Goal: Information Seeking & Learning: Check status

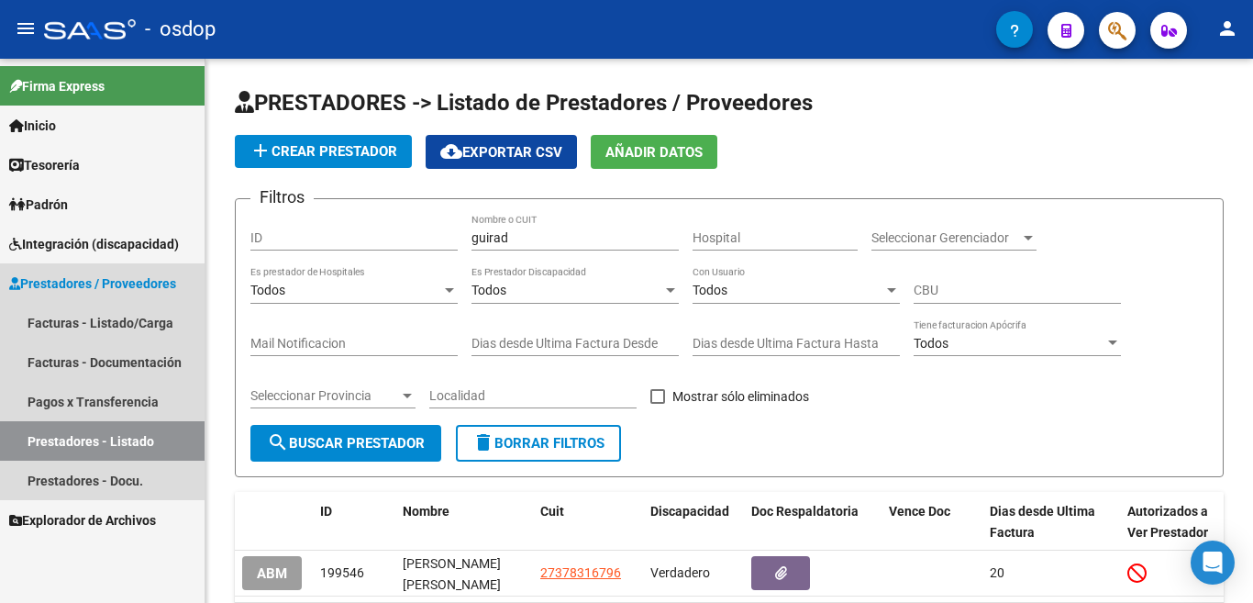
click at [53, 428] on link "Prestadores - Listado" at bounding box center [102, 440] width 205 height 39
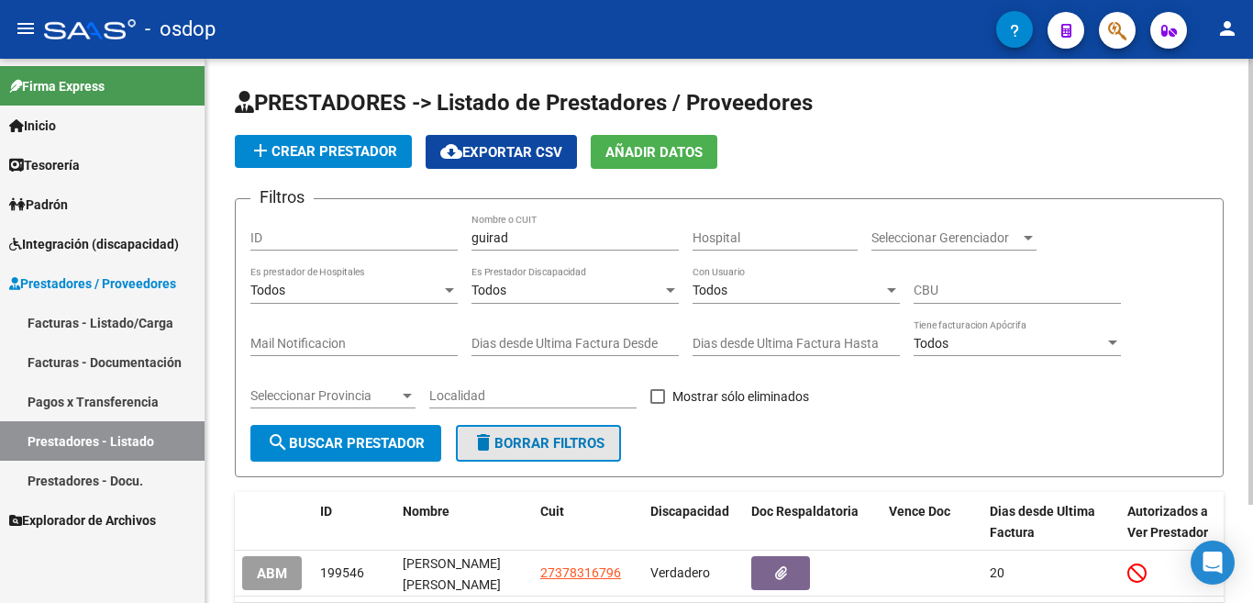
click at [538, 451] on button "delete Borrar Filtros" at bounding box center [538, 443] width 165 height 37
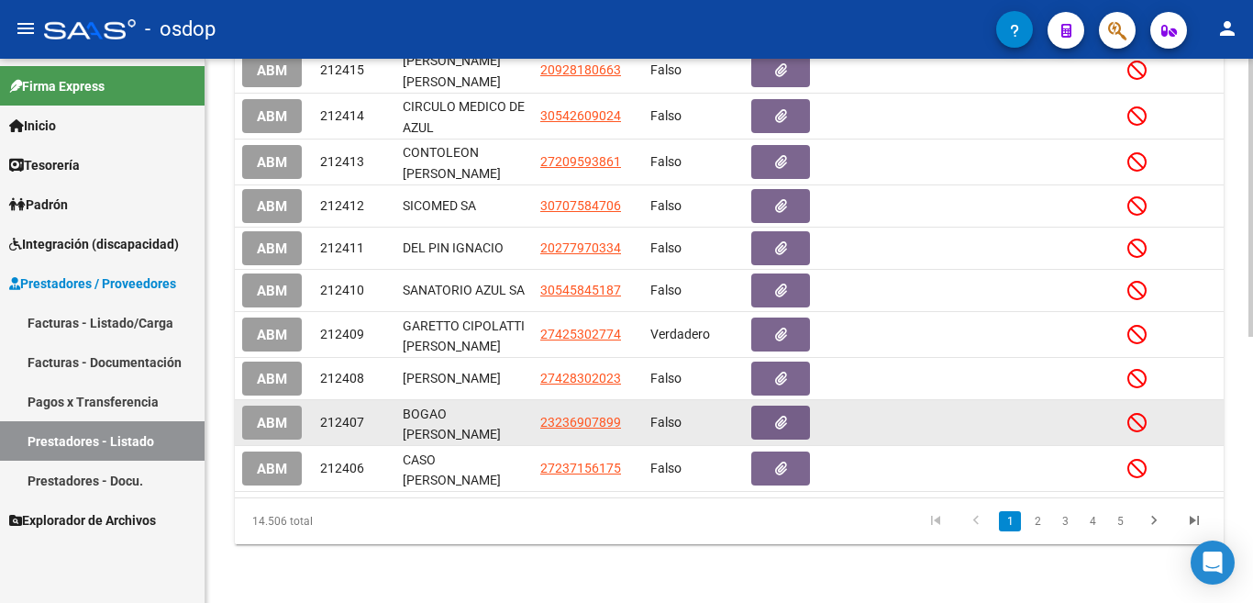
scroll to position [63, 0]
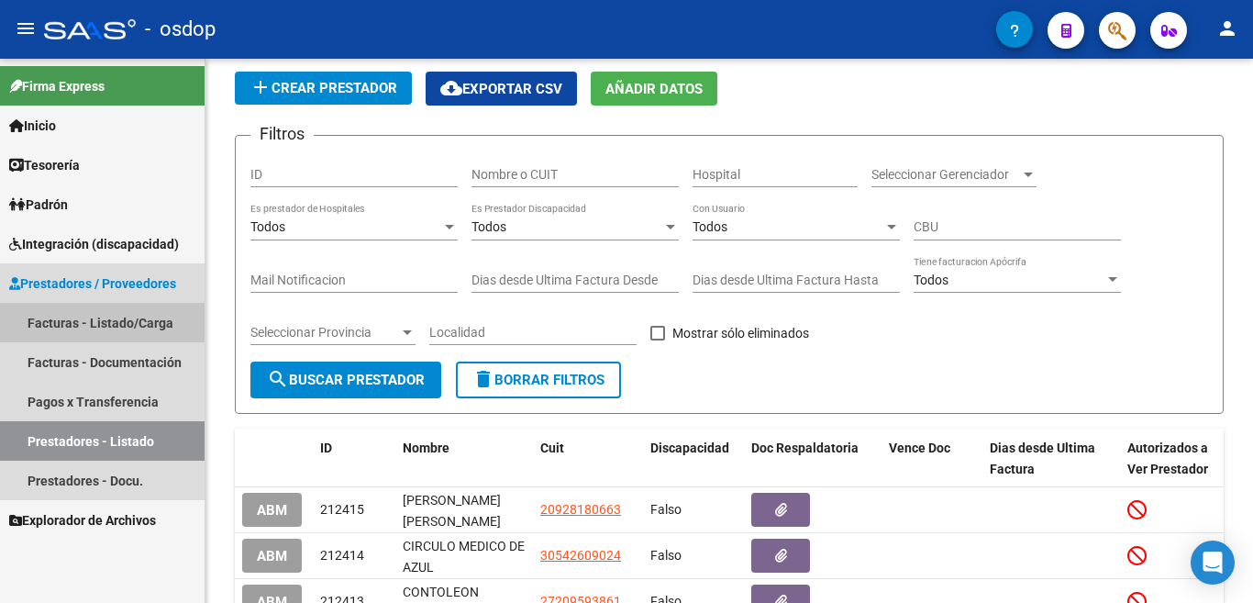
click at [104, 323] on link "Facturas - Listado/Carga" at bounding box center [102, 322] width 205 height 39
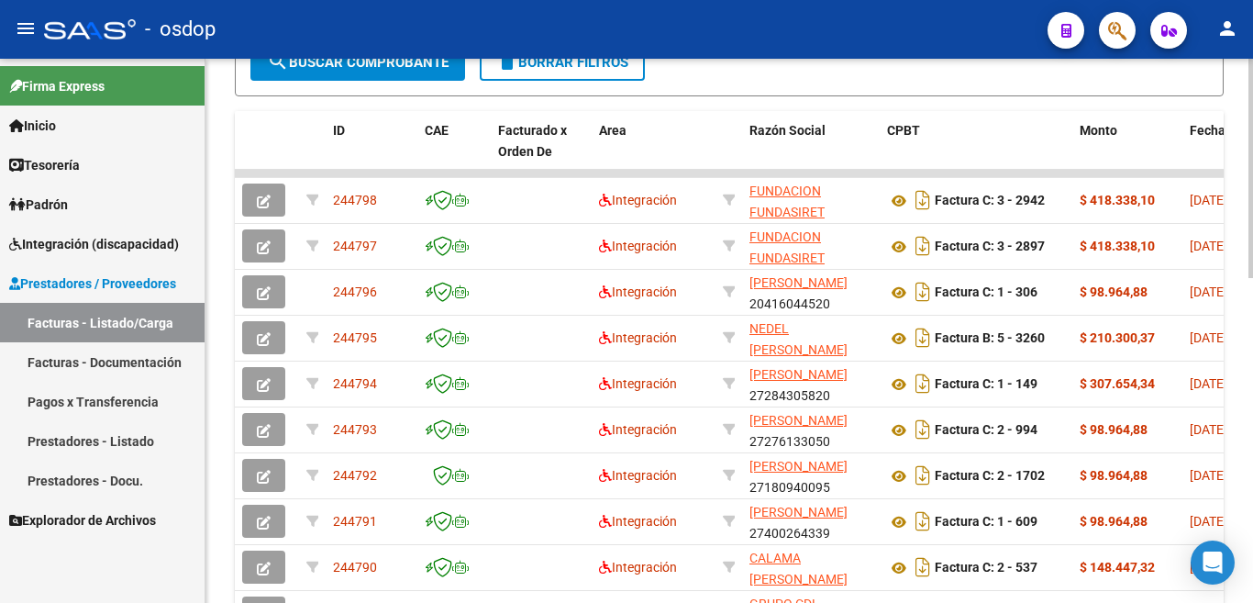
scroll to position [718, 0]
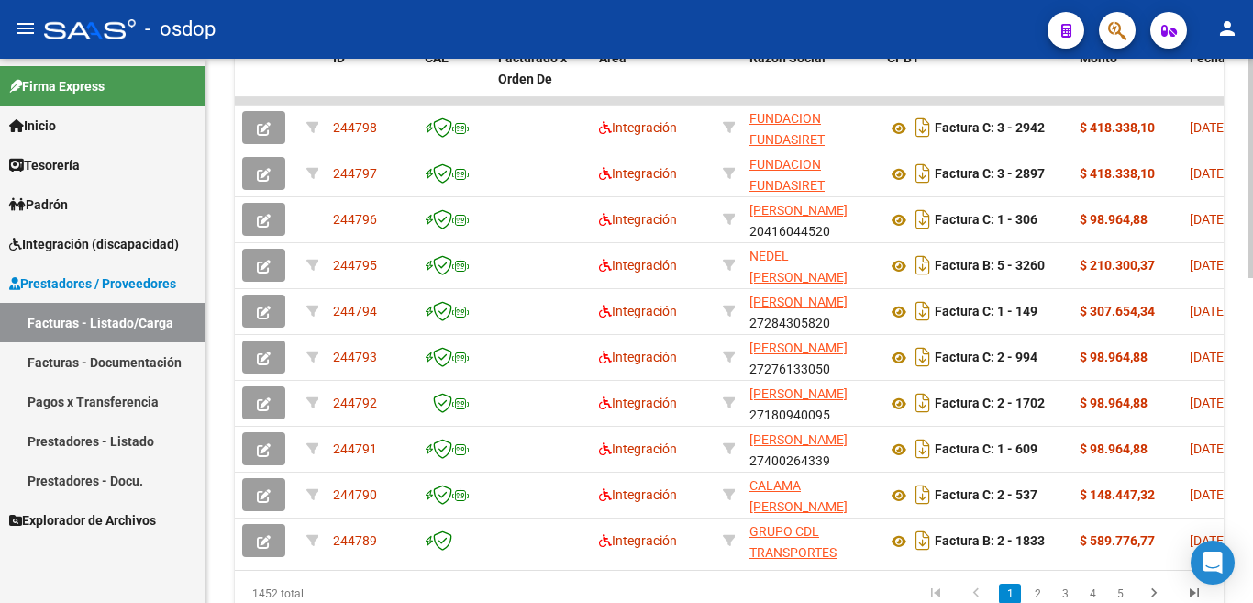
click at [1252, 278] on div at bounding box center [1250, 168] width 5 height 219
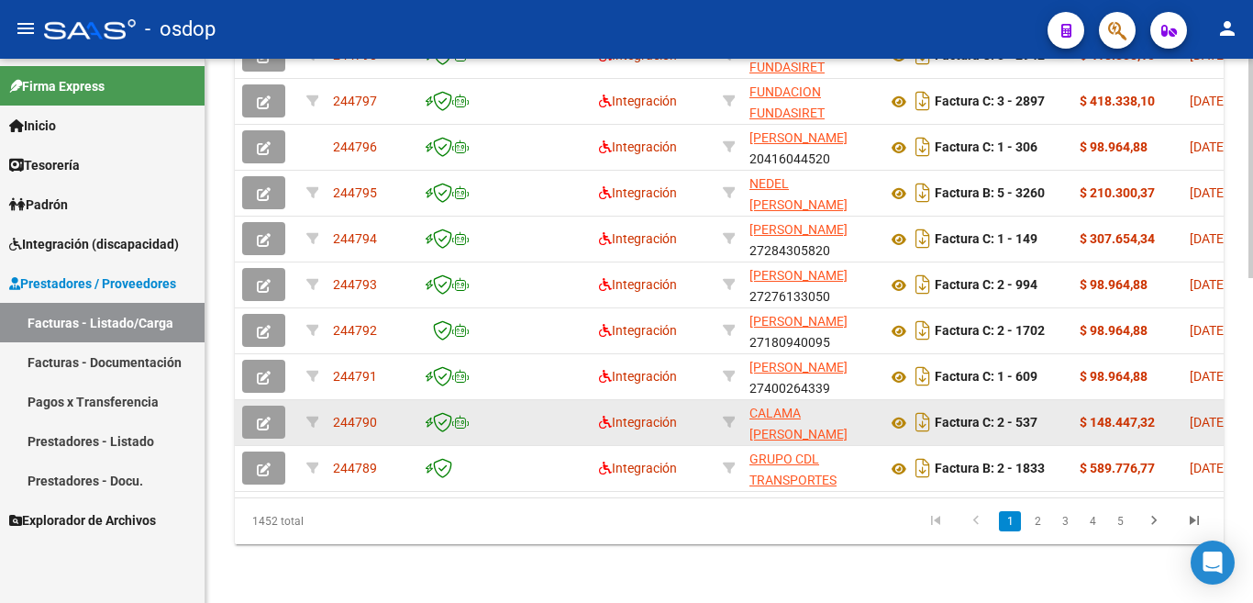
scroll to position [806, 0]
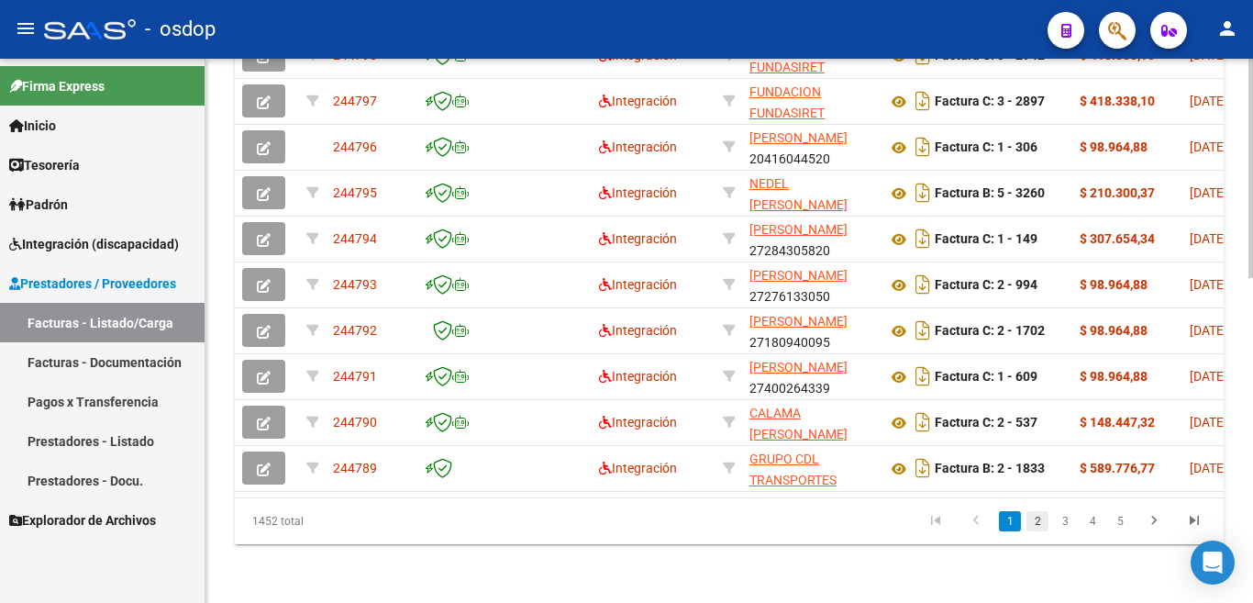
click at [1040, 515] on link "2" at bounding box center [1037, 521] width 22 height 20
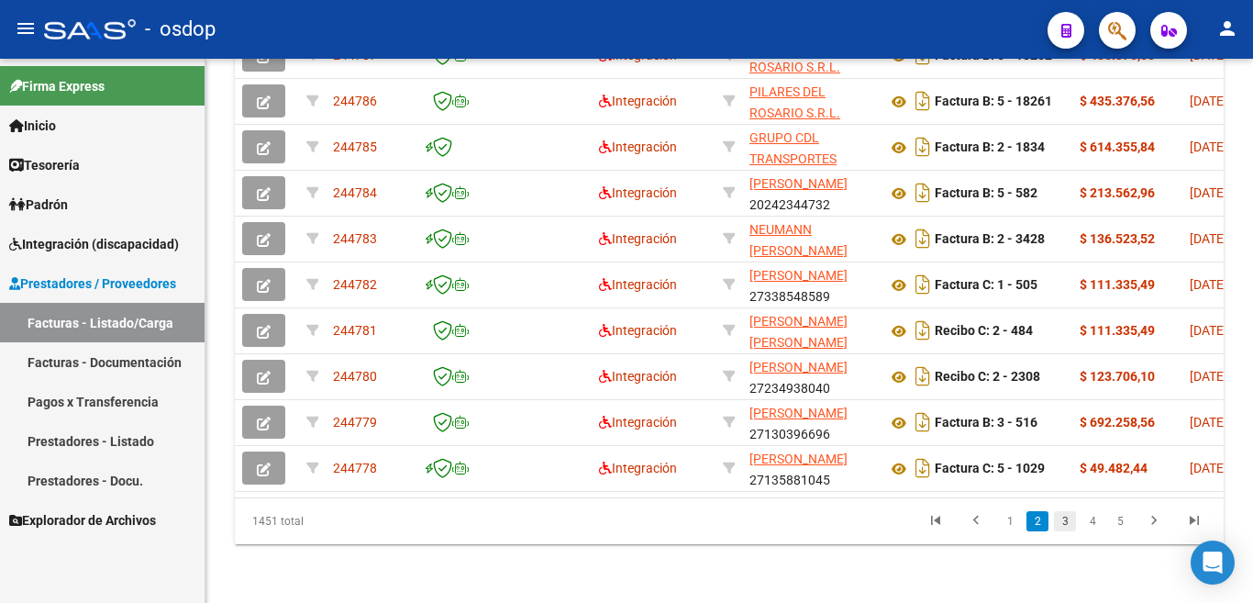
click at [1061, 515] on link "3" at bounding box center [1065, 521] width 22 height 20
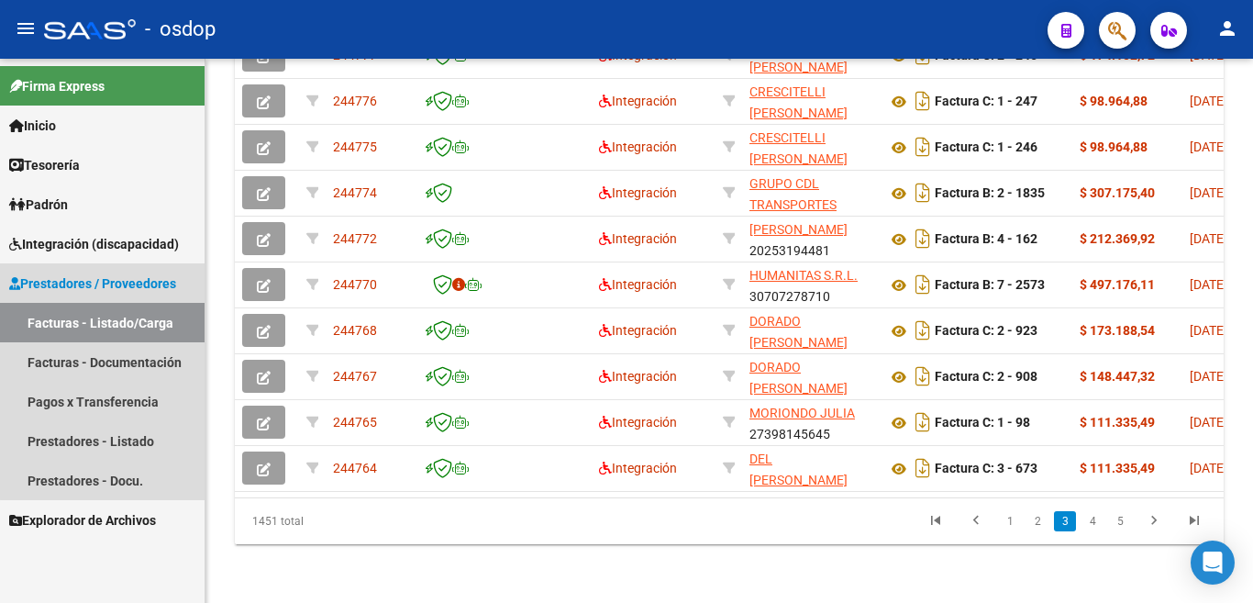
click at [113, 325] on link "Facturas - Listado/Carga" at bounding box center [102, 322] width 205 height 39
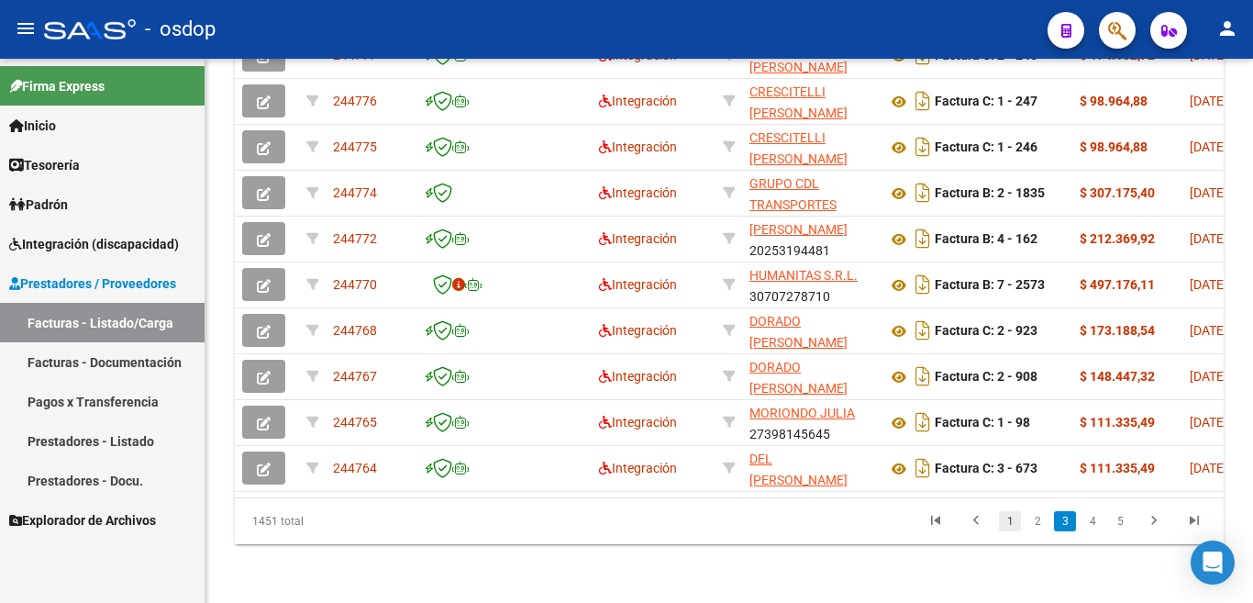
click at [1008, 512] on link "1" at bounding box center [1010, 521] width 22 height 20
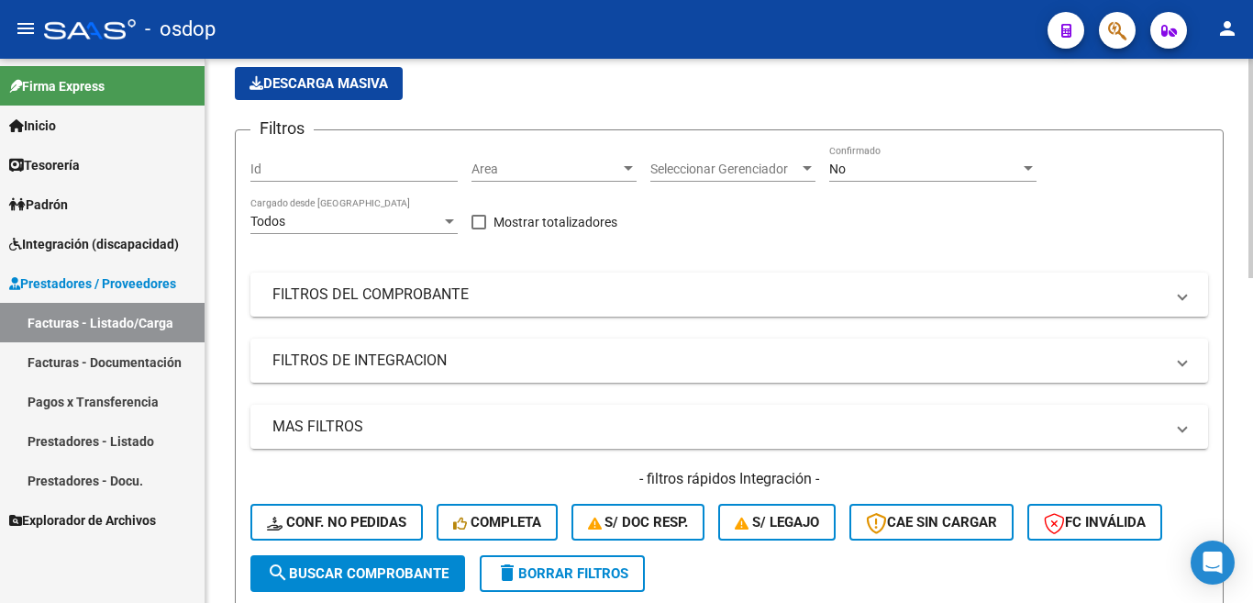
scroll to position [367, 0]
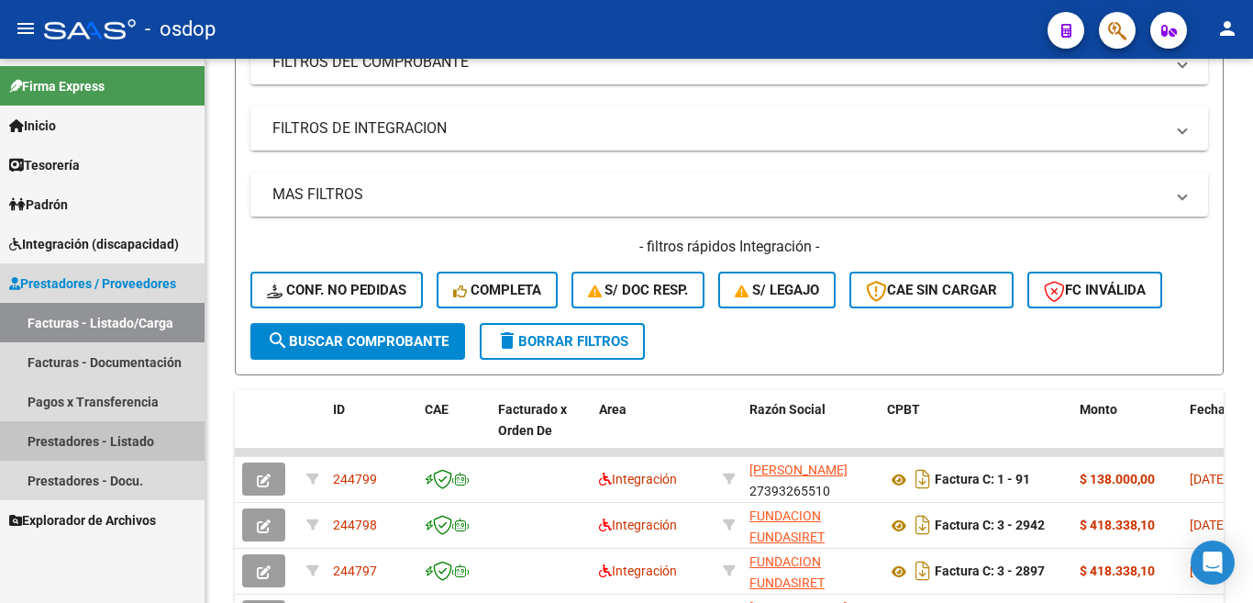
click at [109, 437] on link "Prestadores - Listado" at bounding box center [102, 440] width 205 height 39
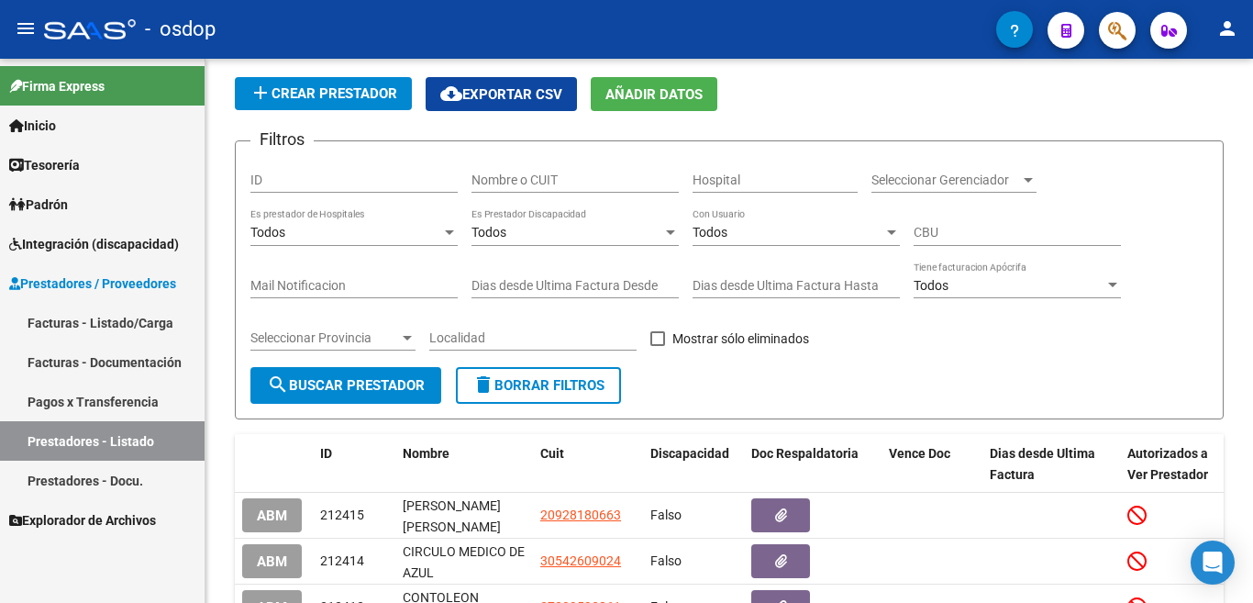
scroll to position [367, 0]
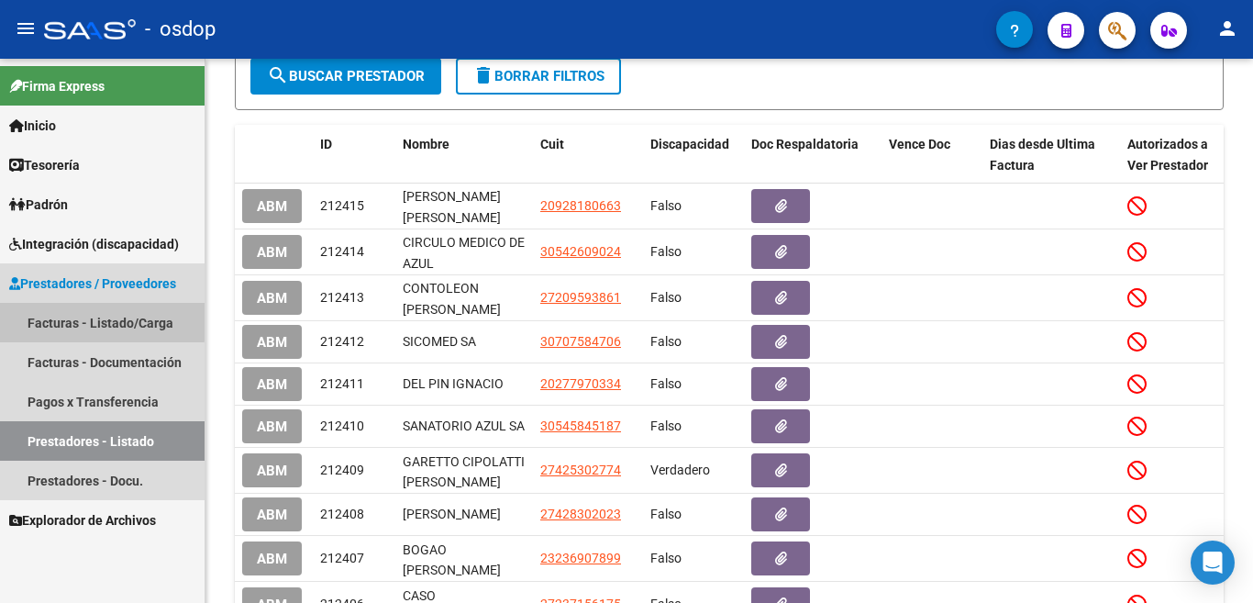
click at [61, 318] on link "Facturas - Listado/Carga" at bounding box center [102, 322] width 205 height 39
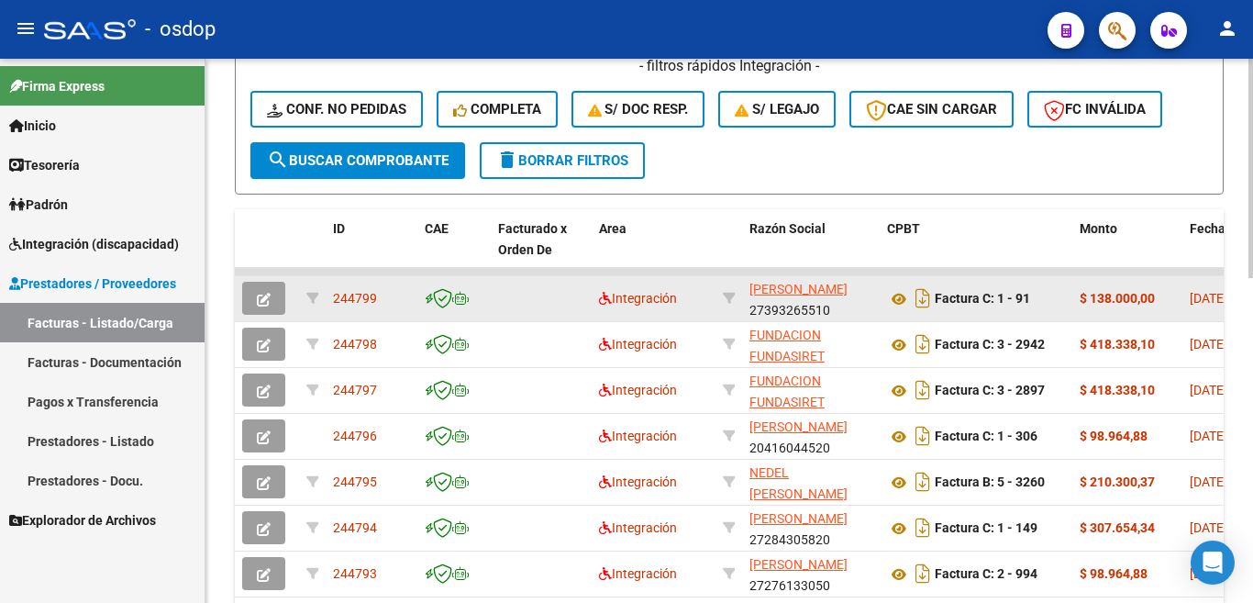
scroll to position [550, 0]
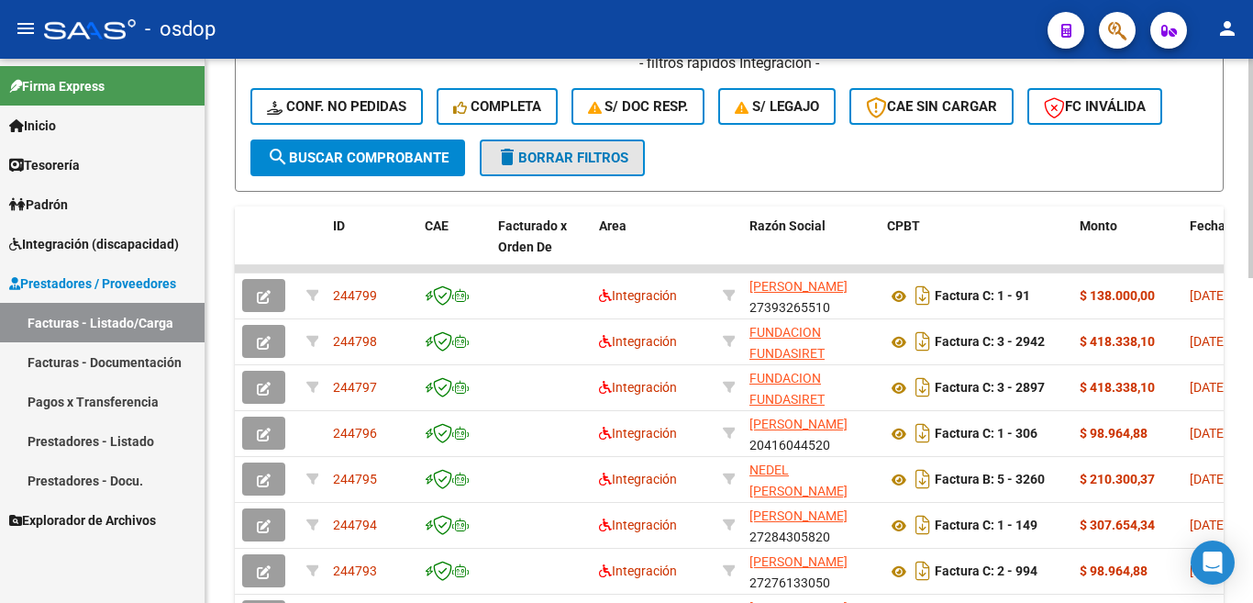
click at [591, 156] on span "delete Borrar Filtros" at bounding box center [562, 157] width 132 height 17
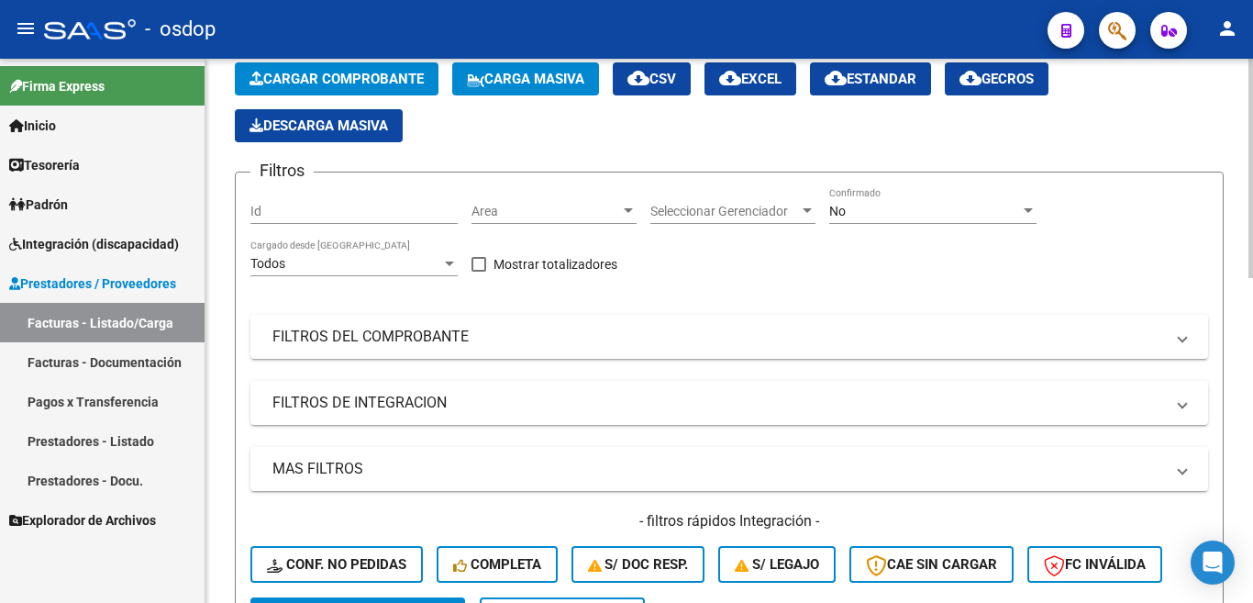
scroll to position [92, 0]
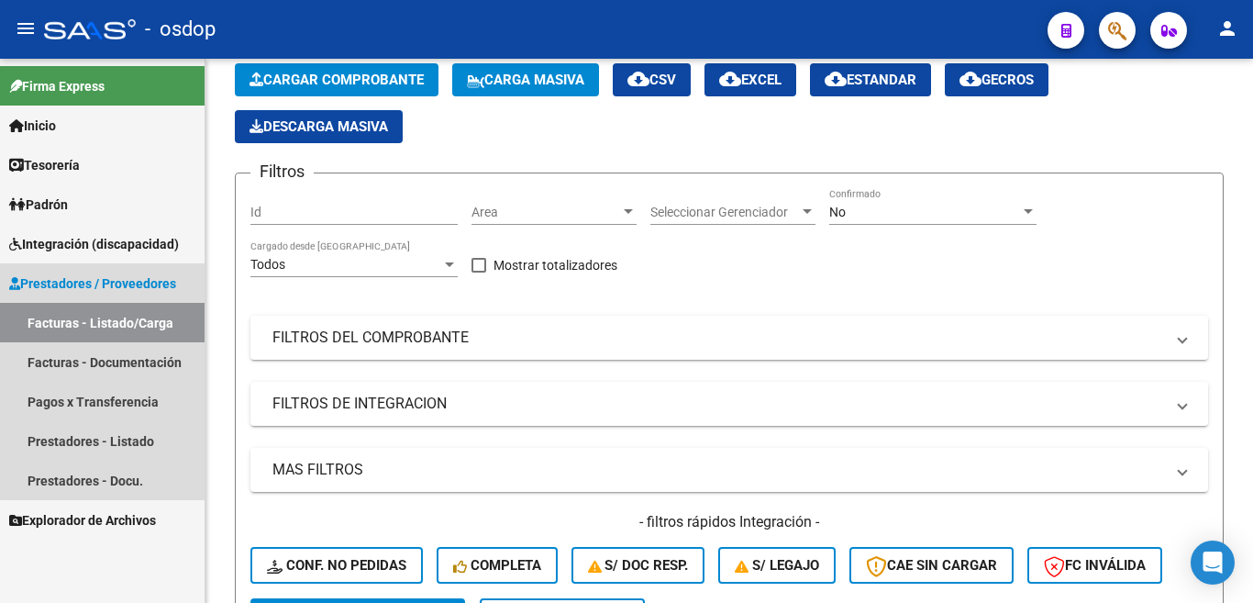
click at [142, 317] on link "Facturas - Listado/Carga" at bounding box center [102, 322] width 205 height 39
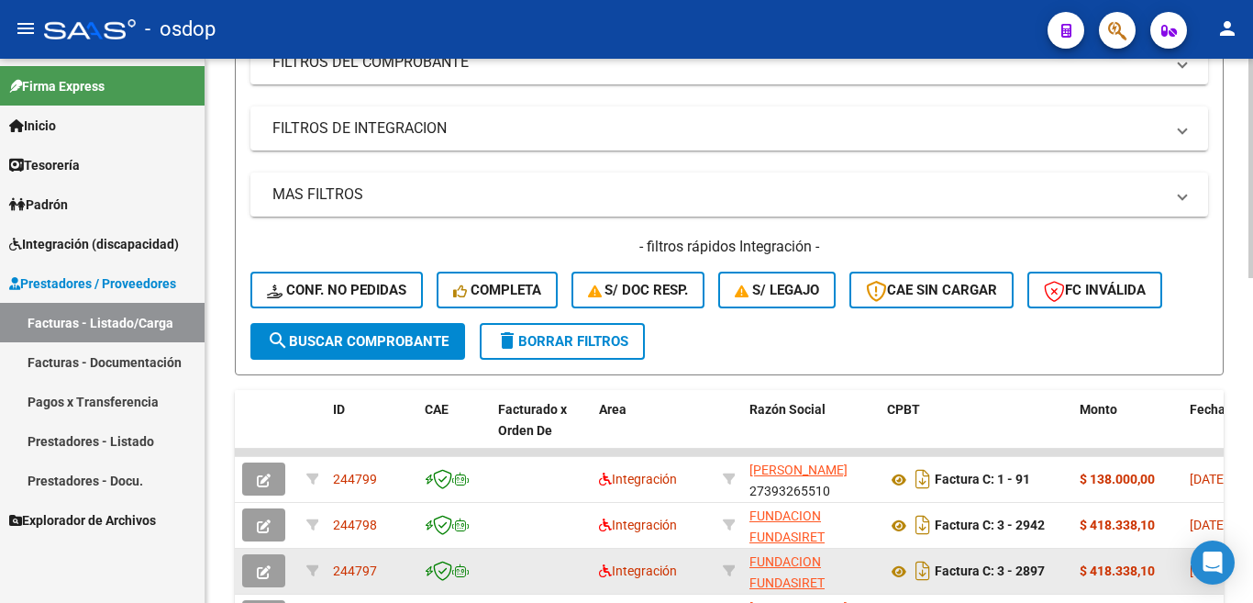
scroll to position [550, 0]
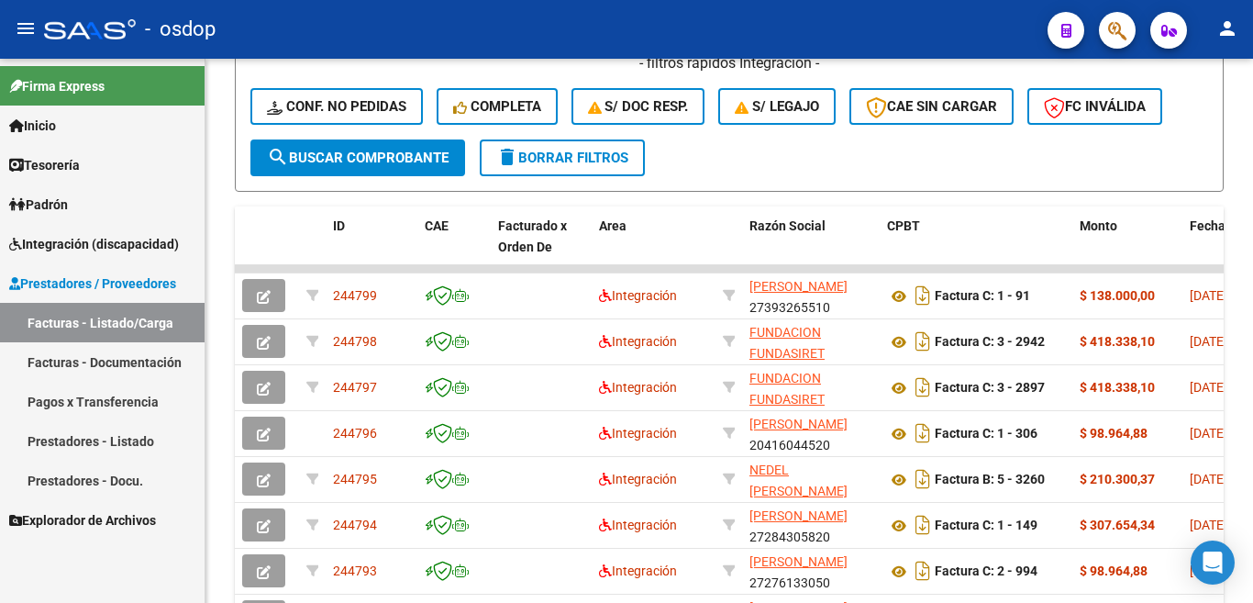
click at [119, 308] on link "Facturas - Listado/Carga" at bounding box center [102, 322] width 205 height 39
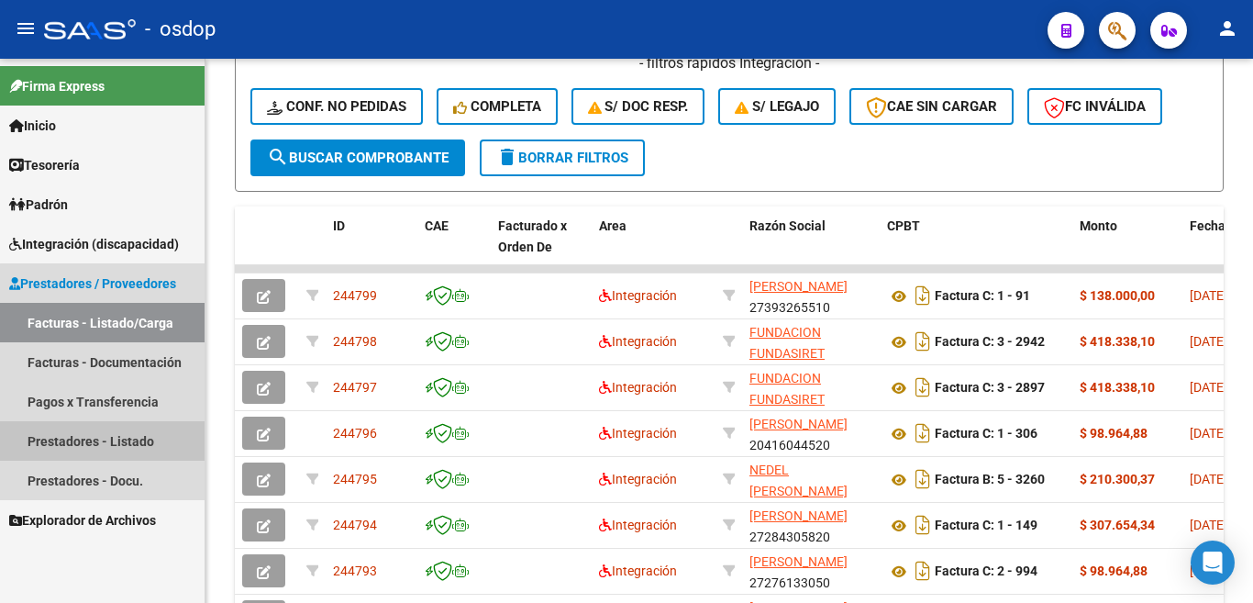
click at [111, 445] on link "Prestadores - Listado" at bounding box center [102, 440] width 205 height 39
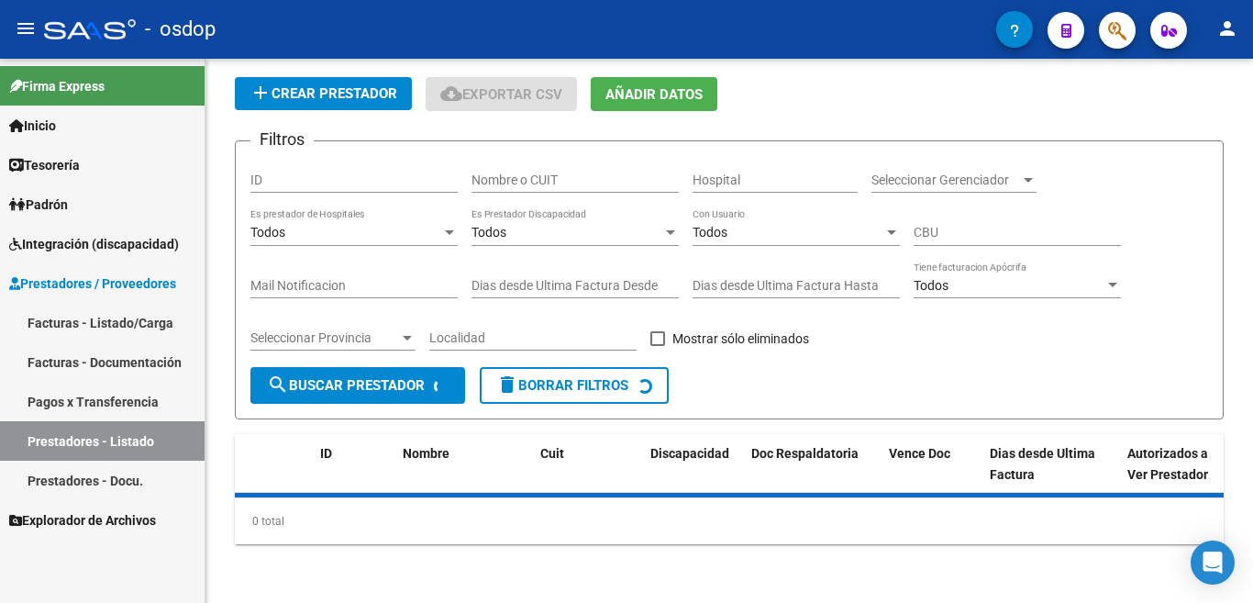
scroll to position [522, 0]
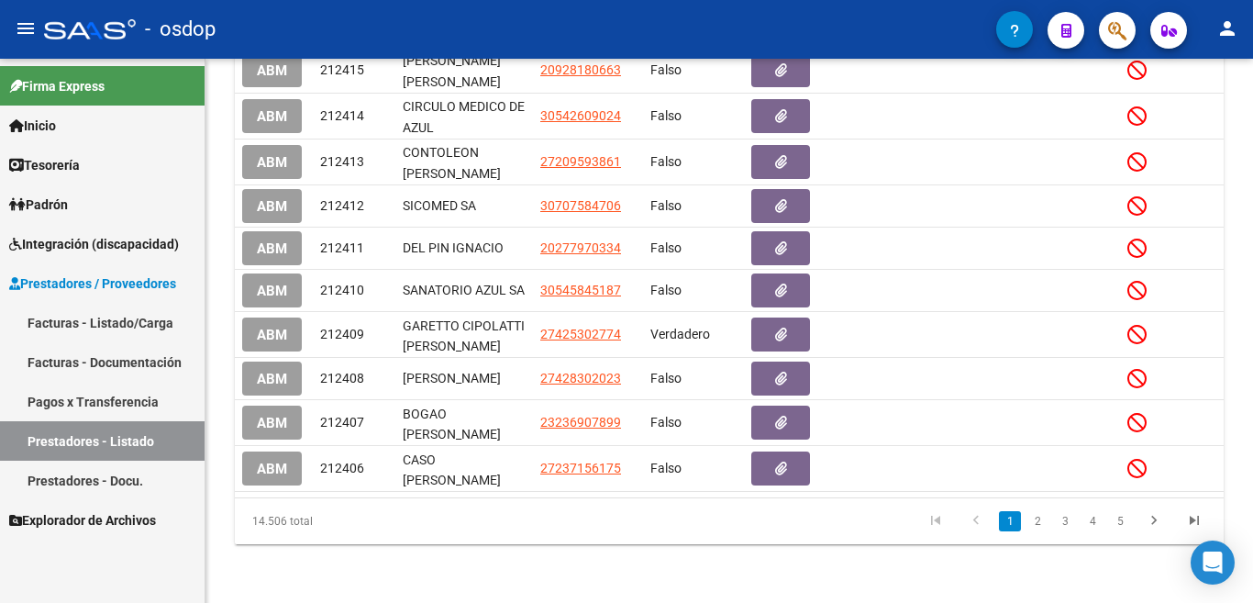
click at [119, 285] on span "Prestadores / Proveedores" at bounding box center [92, 283] width 167 height 20
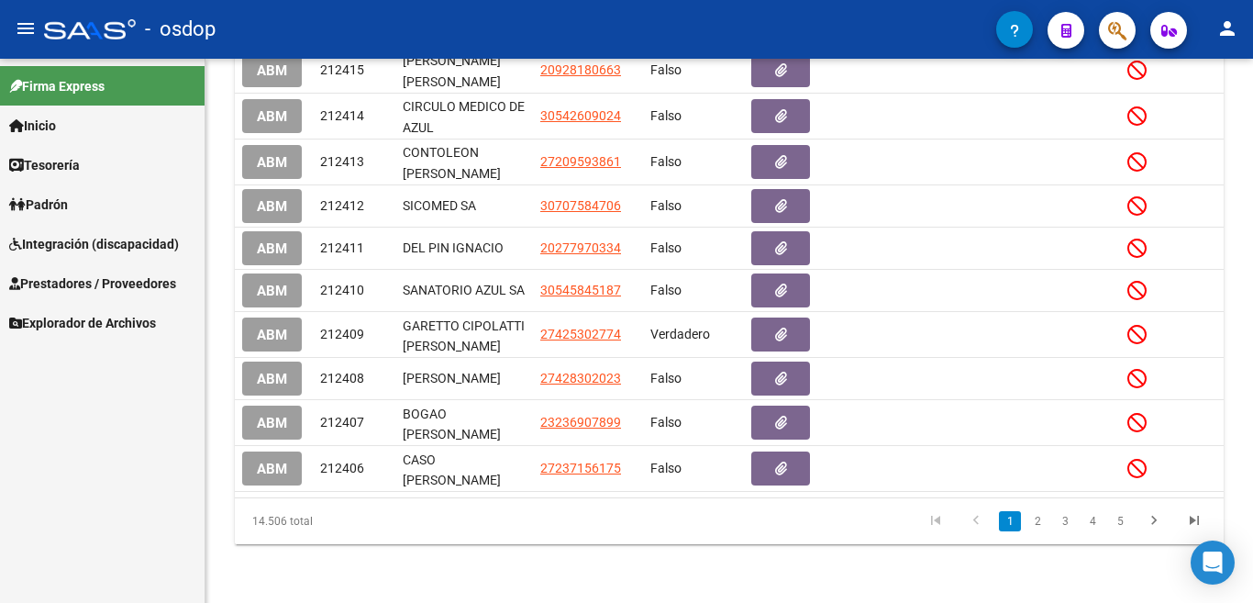
click at [116, 310] on link "Explorador de Archivos" at bounding box center [102, 322] width 205 height 39
click at [164, 282] on span "Prestadores / Proveedores" at bounding box center [92, 283] width 167 height 20
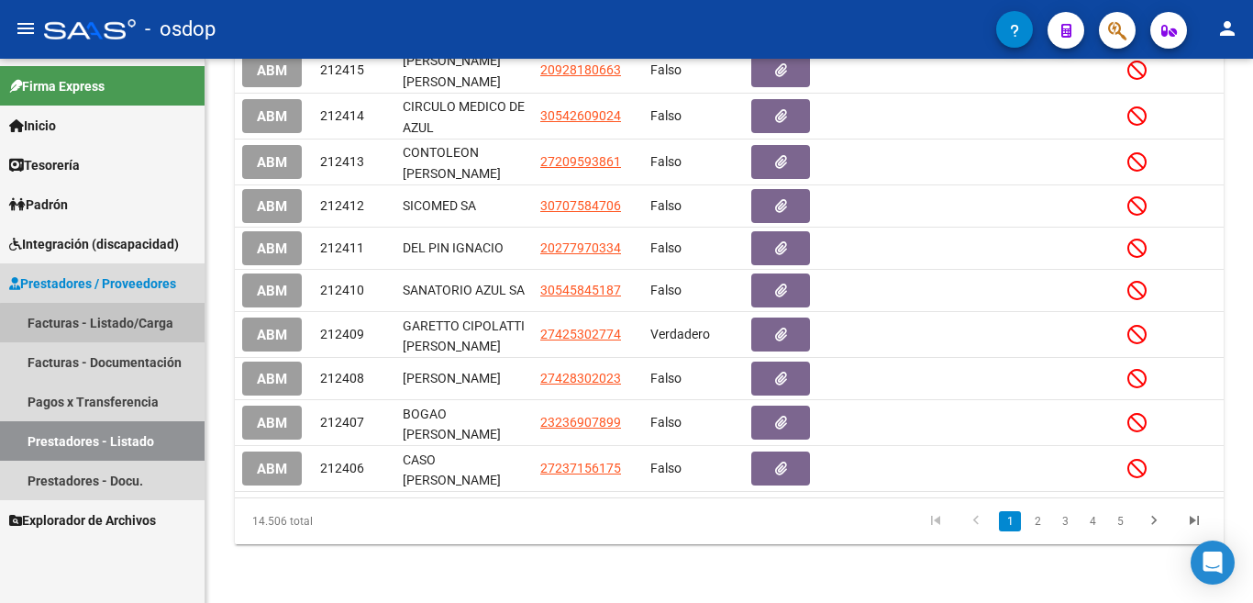
click at [133, 325] on link "Facturas - Listado/Carga" at bounding box center [102, 322] width 205 height 39
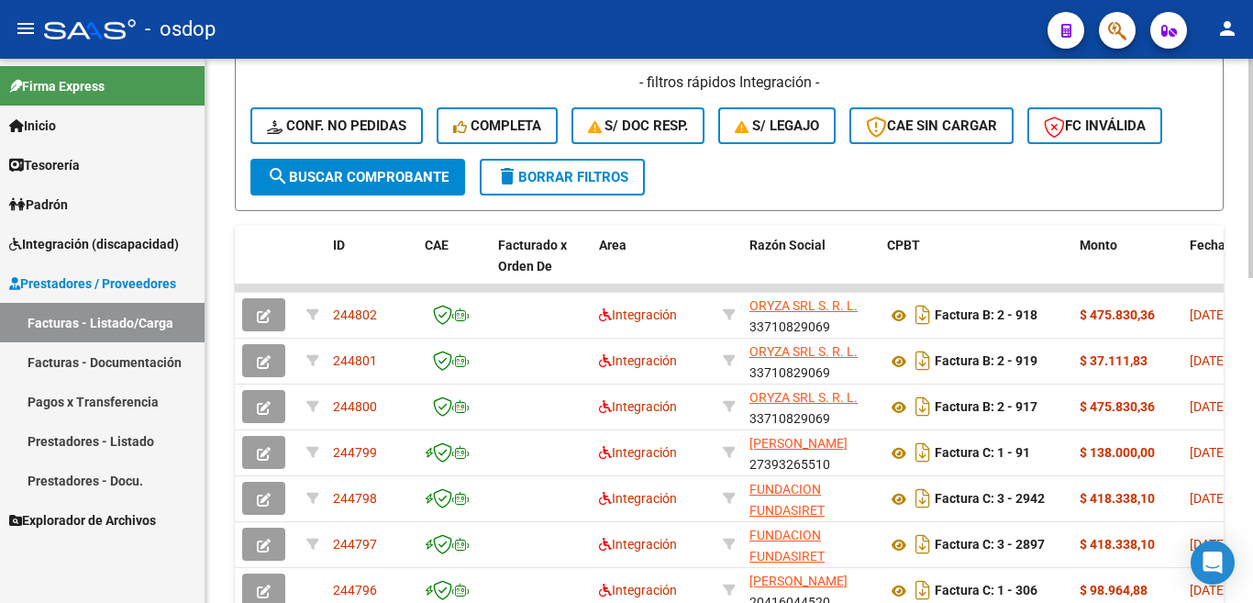
scroll to position [72, 0]
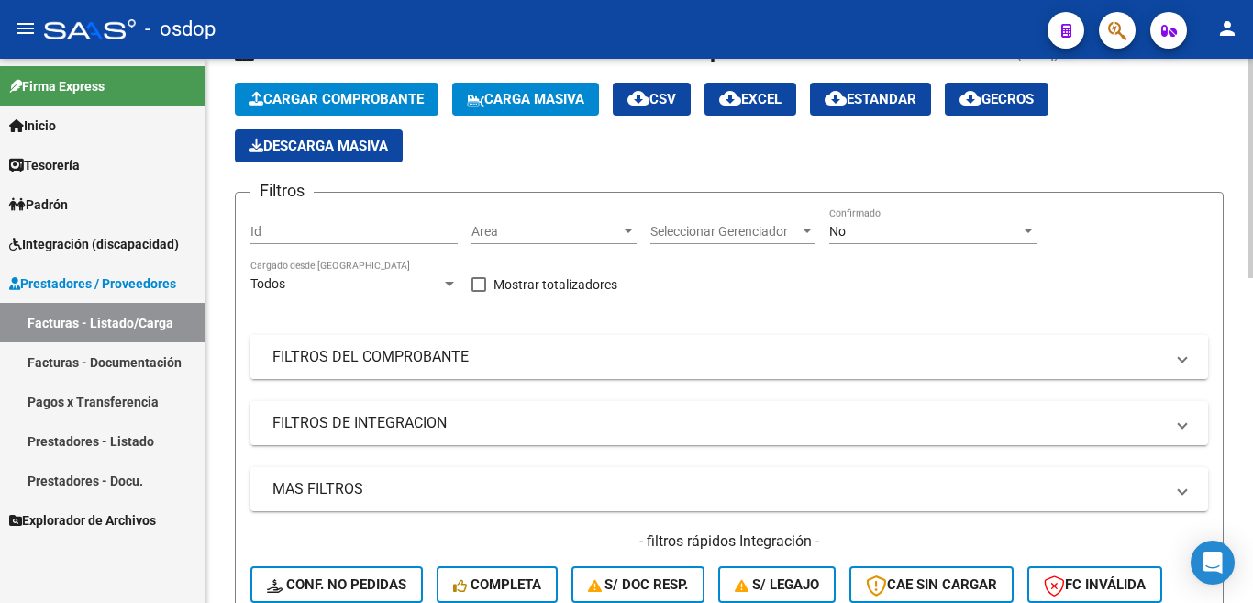
click at [376, 359] on mat-panel-title "FILTROS DEL COMPROBANTE" at bounding box center [717, 357] width 891 height 20
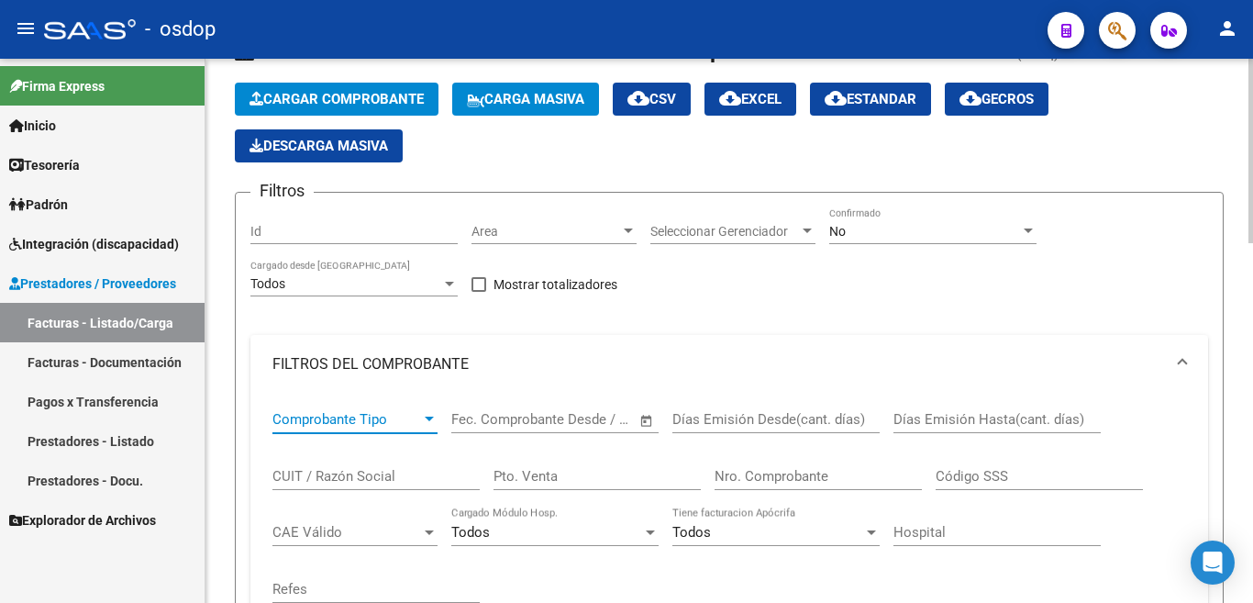
click at [369, 419] on span "Comprobante Tipo" at bounding box center [346, 419] width 149 height 17
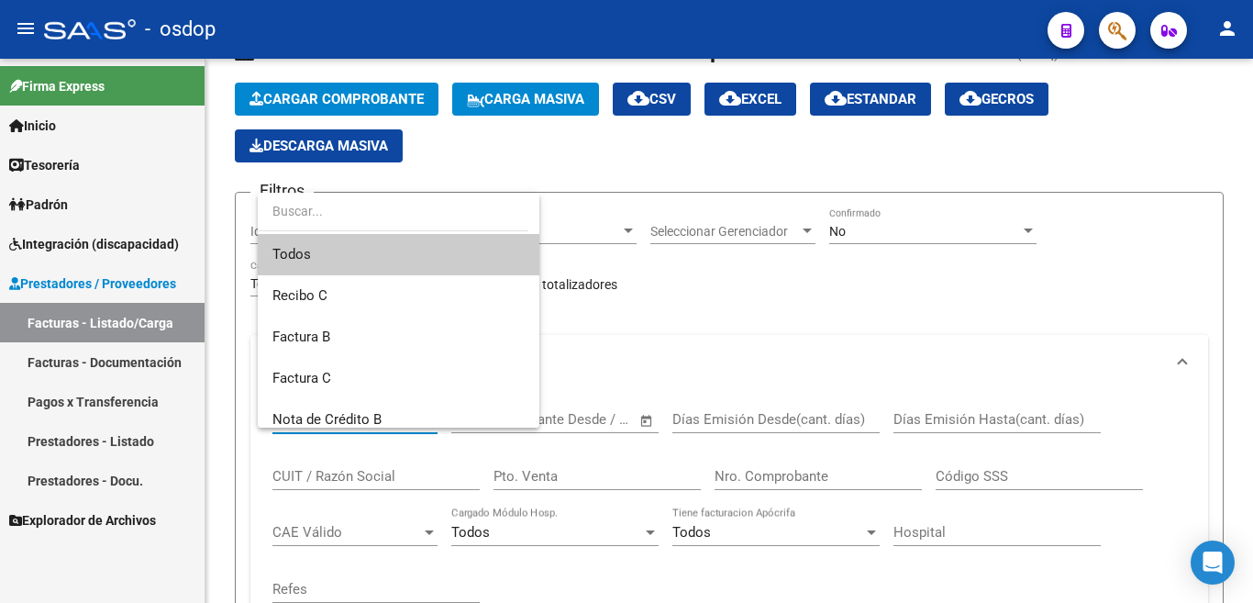
click at [855, 371] on div at bounding box center [626, 301] width 1253 height 603
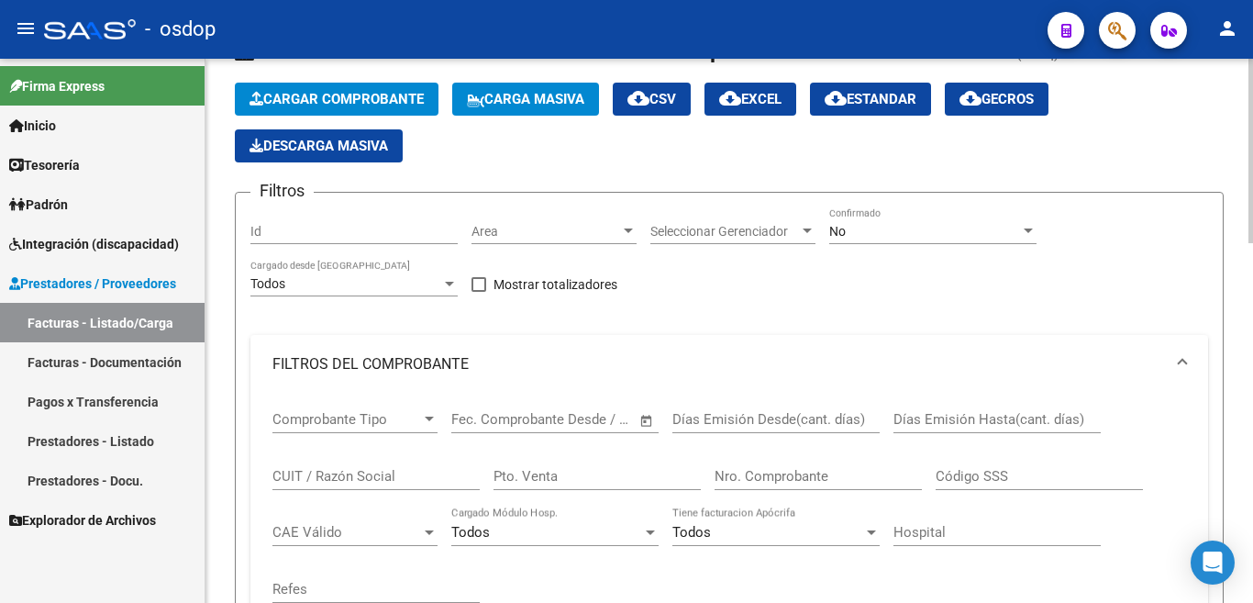
click at [347, 475] on input "CUIT / Razón Social" at bounding box center [375, 476] width 207 height 17
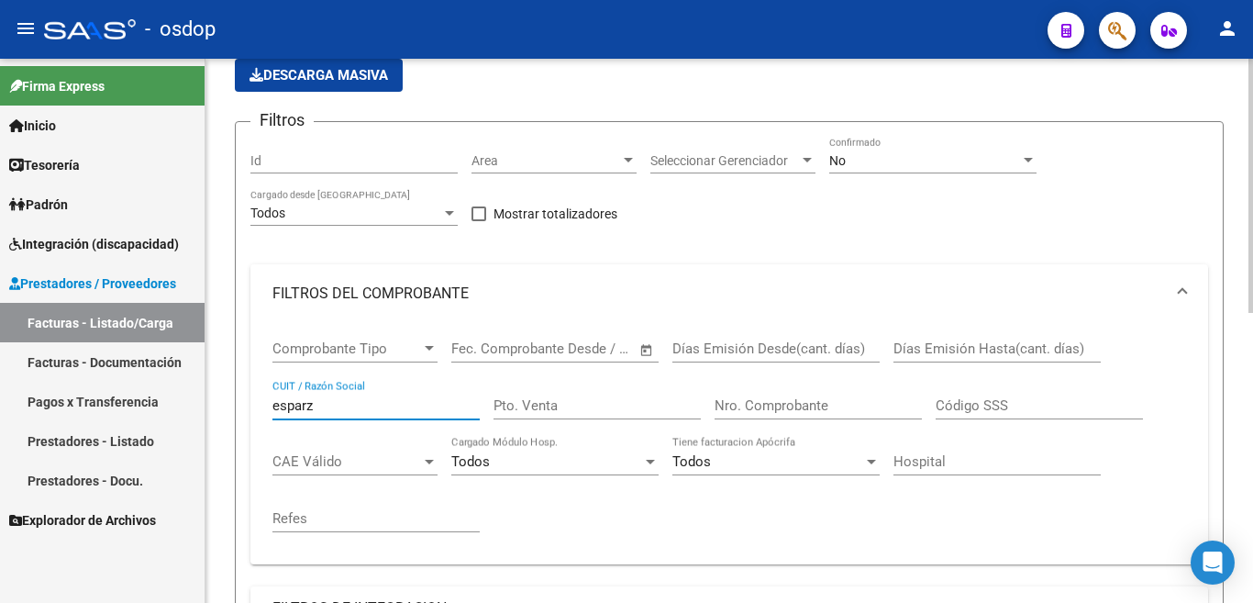
scroll to position [439, 0]
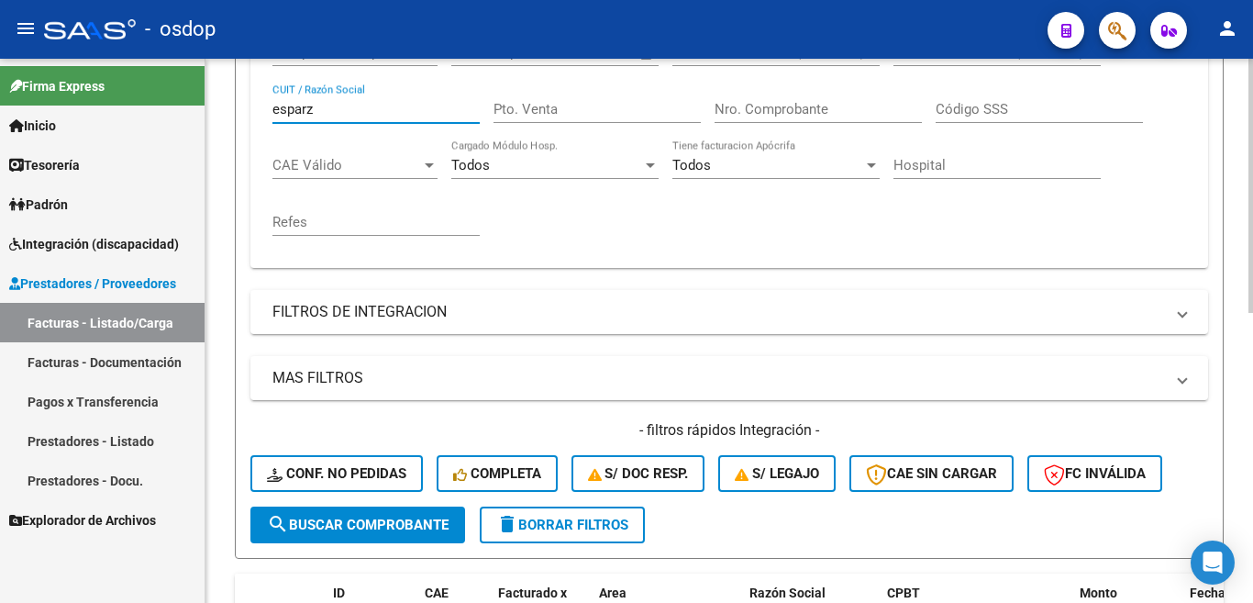
type input "esparz"
click at [426, 536] on button "search Buscar Comprobante" at bounding box center [357, 524] width 215 height 37
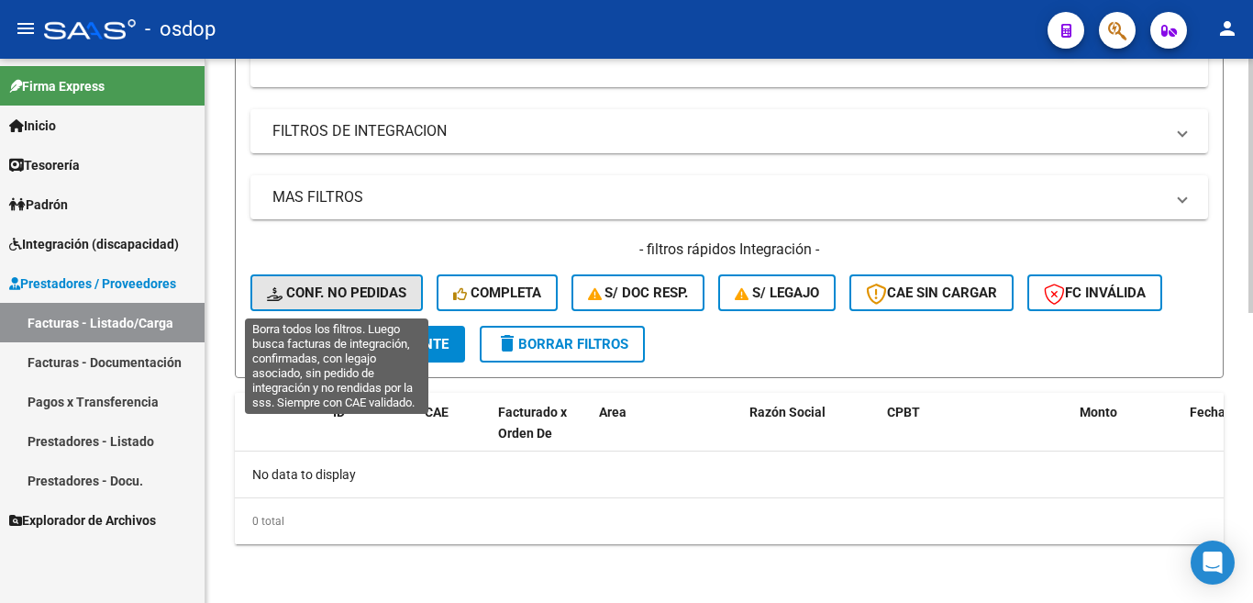
click at [326, 310] on button "Conf. no pedidas" at bounding box center [336, 292] width 172 height 37
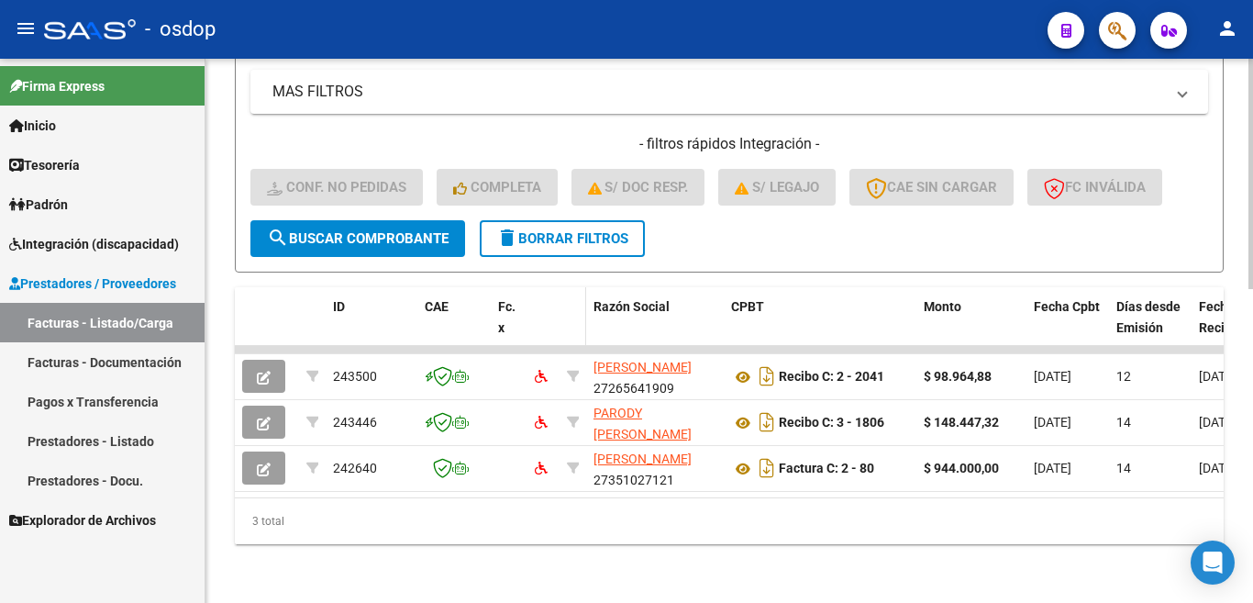
scroll to position [741, 0]
click at [401, 230] on span "search Buscar Comprobante" at bounding box center [358, 238] width 182 height 17
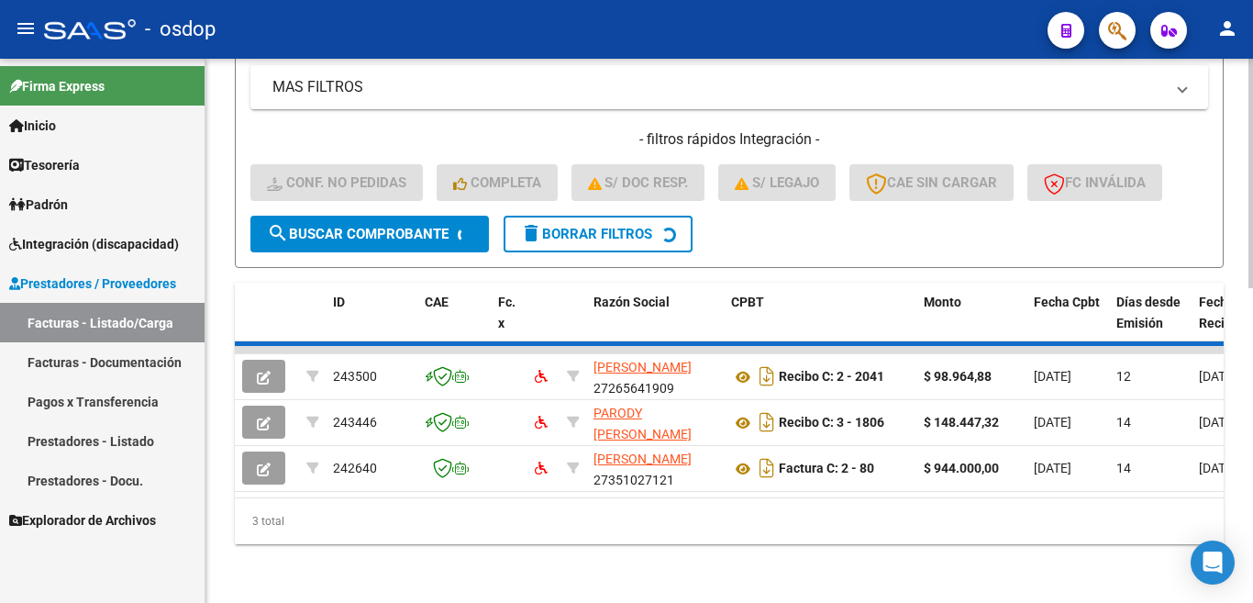
scroll to position [695, 0]
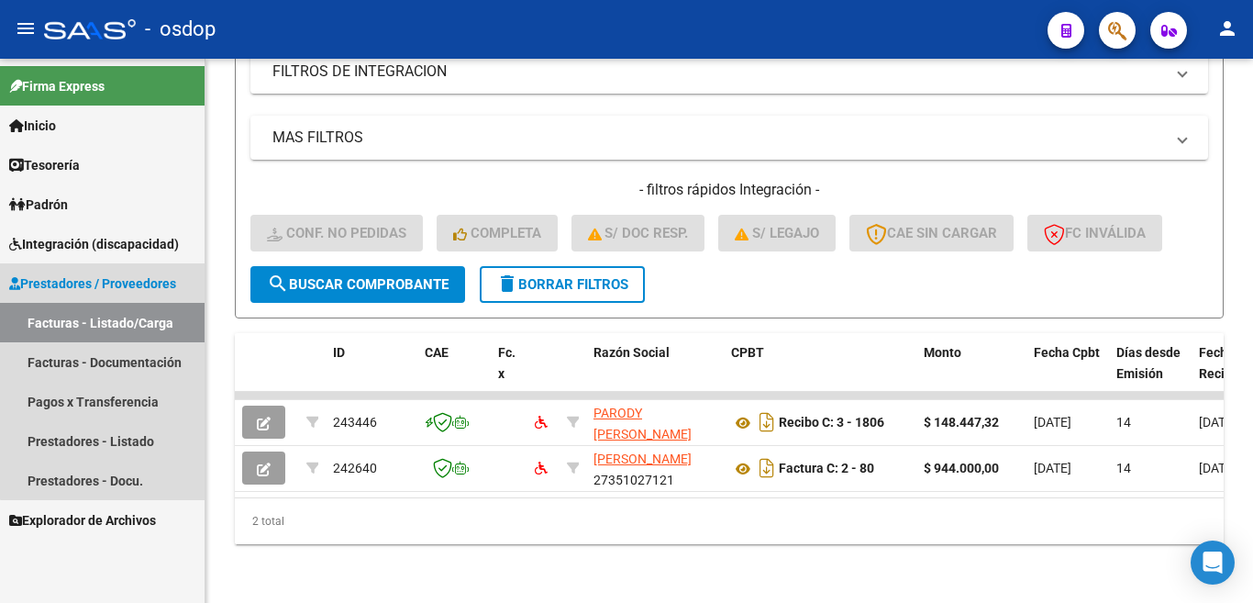
click at [149, 326] on link "Facturas - Listado/Carga" at bounding box center [102, 322] width 205 height 39
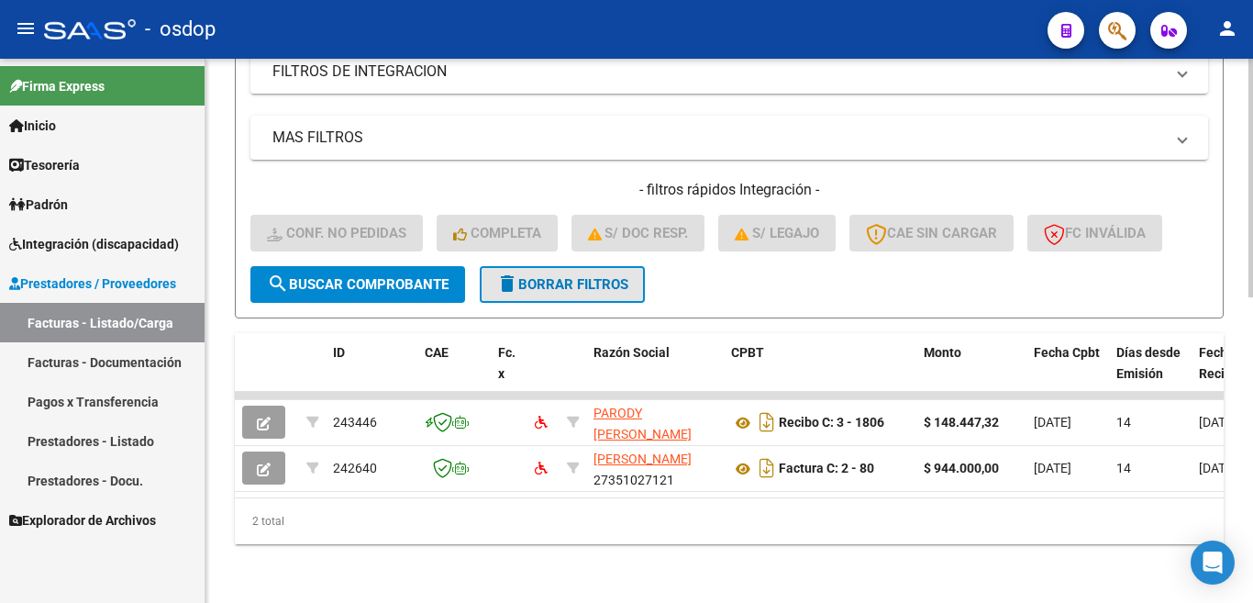
click at [521, 276] on span "delete Borrar Filtros" at bounding box center [562, 284] width 132 height 17
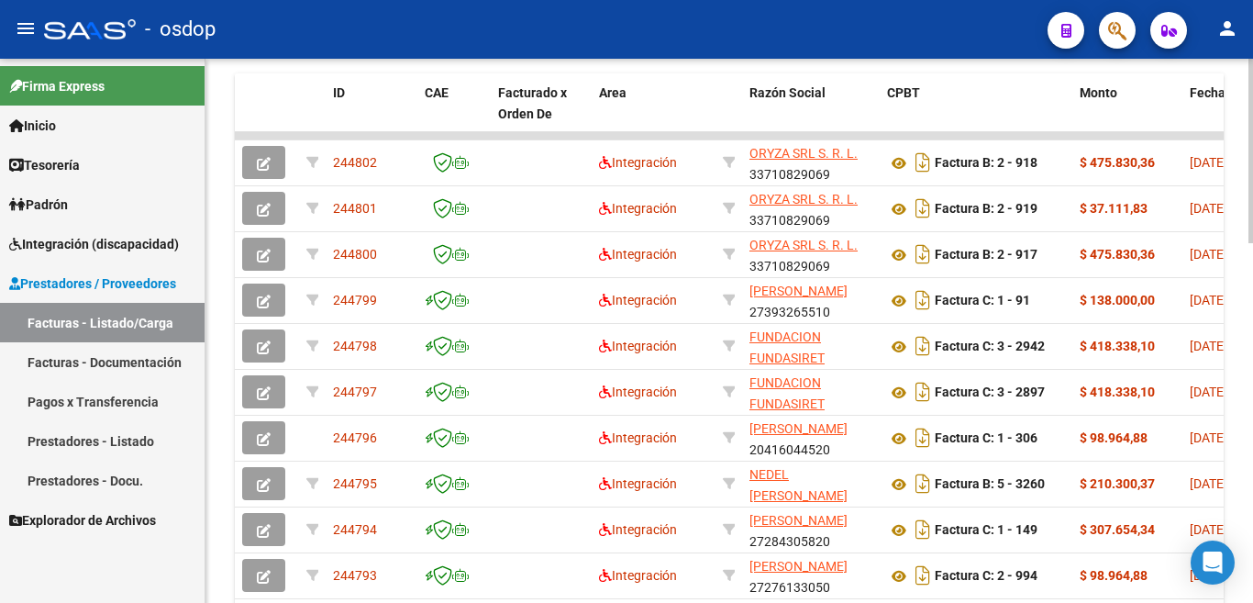
scroll to position [970, 0]
